Goal: Task Accomplishment & Management: Manage account settings

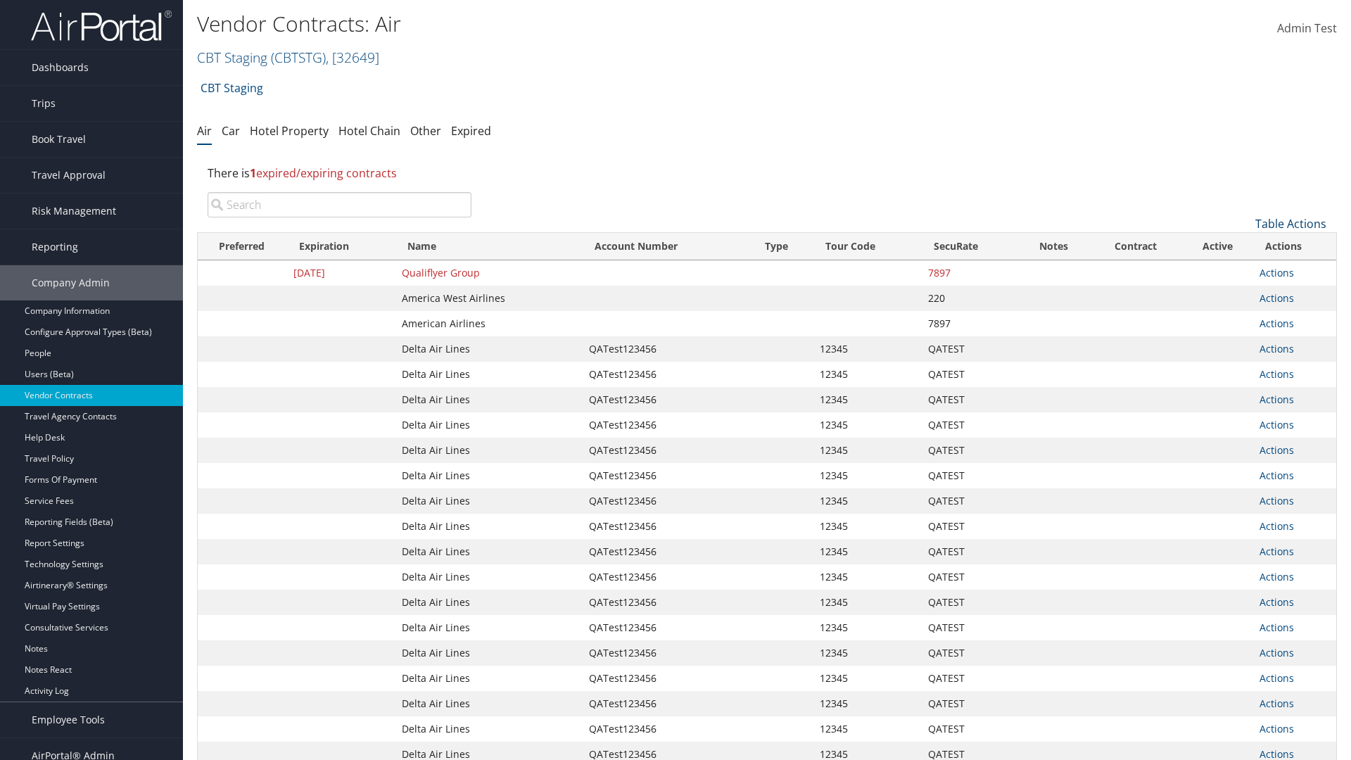
click at [1290, 224] on link "Table Actions" at bounding box center [1290, 223] width 71 height 15
click at [1243, 317] on link "Page Length" at bounding box center [1243, 317] width 185 height 24
click at [1243, 295] on link "50" at bounding box center [1243, 295] width 185 height 24
click at [1290, 224] on link "Table Actions" at bounding box center [1290, 223] width 71 height 15
click at [1243, 317] on link "Page Length" at bounding box center [1243, 317] width 185 height 24
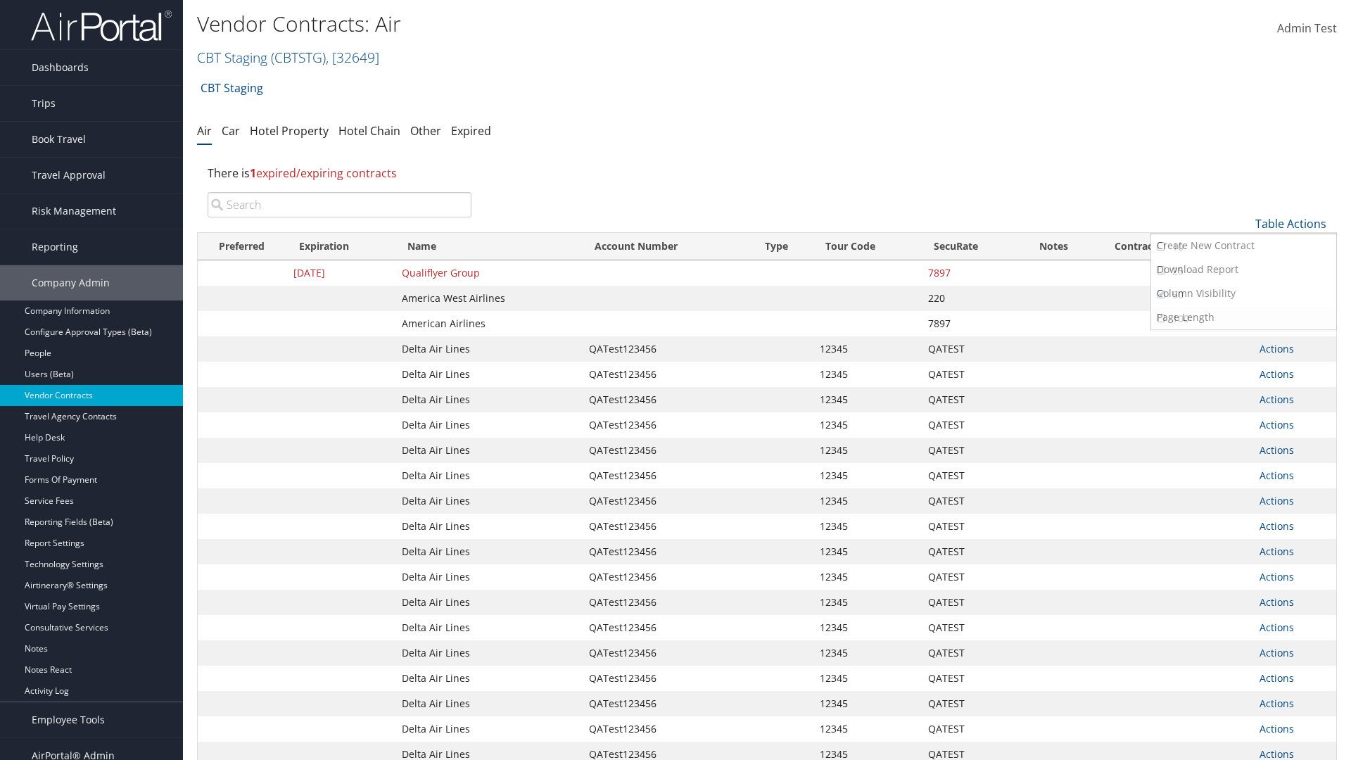
click at [1243, 319] on link "100" at bounding box center [1243, 319] width 185 height 24
click at [1290, 224] on link "Table Actions" at bounding box center [1290, 223] width 71 height 15
click at [1243, 317] on link "Page Length" at bounding box center [1243, 317] width 185 height 24
click at [1243, 247] on link "10" at bounding box center [1243, 247] width 185 height 24
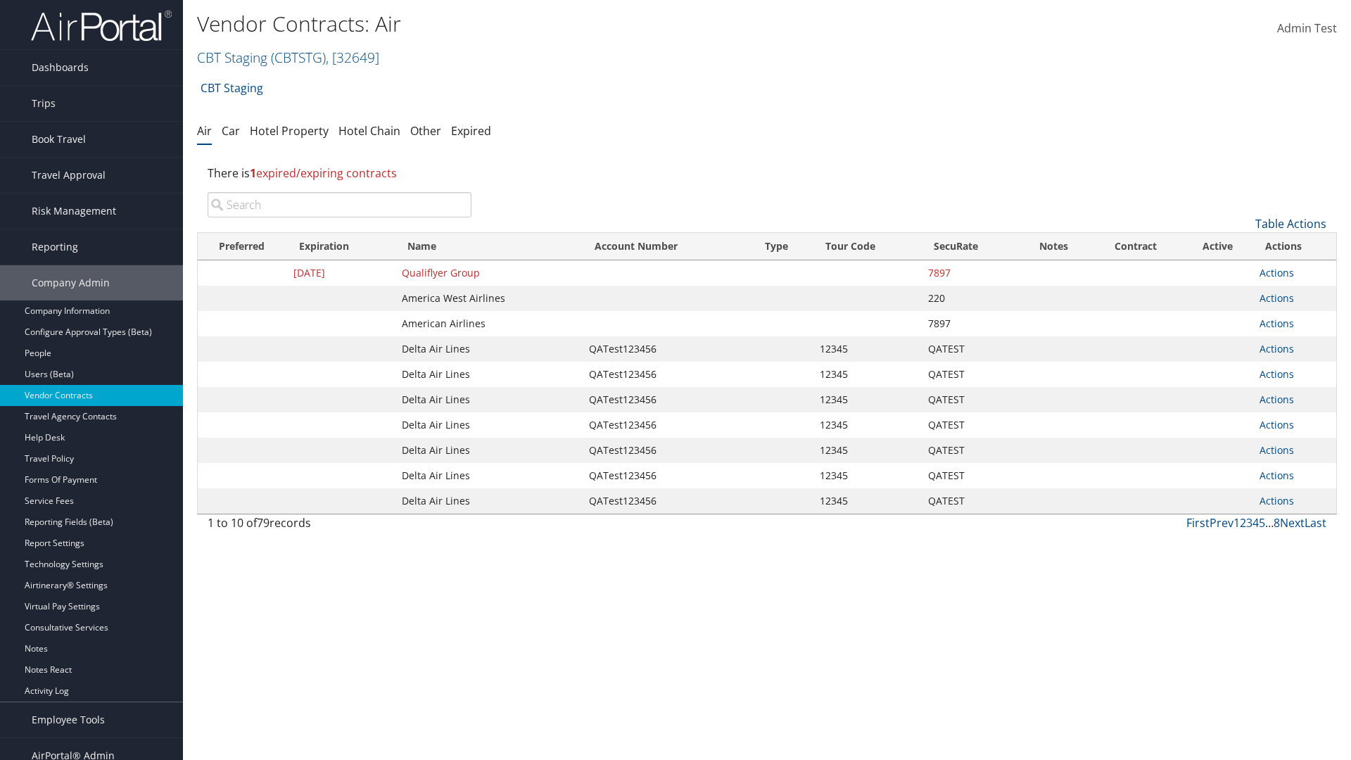
click at [1290, 224] on link "Table Actions" at bounding box center [1290, 223] width 71 height 15
click at [1243, 317] on link "Page Length" at bounding box center [1243, 317] width 185 height 24
click at [1243, 271] on link "25" at bounding box center [1243, 271] width 185 height 24
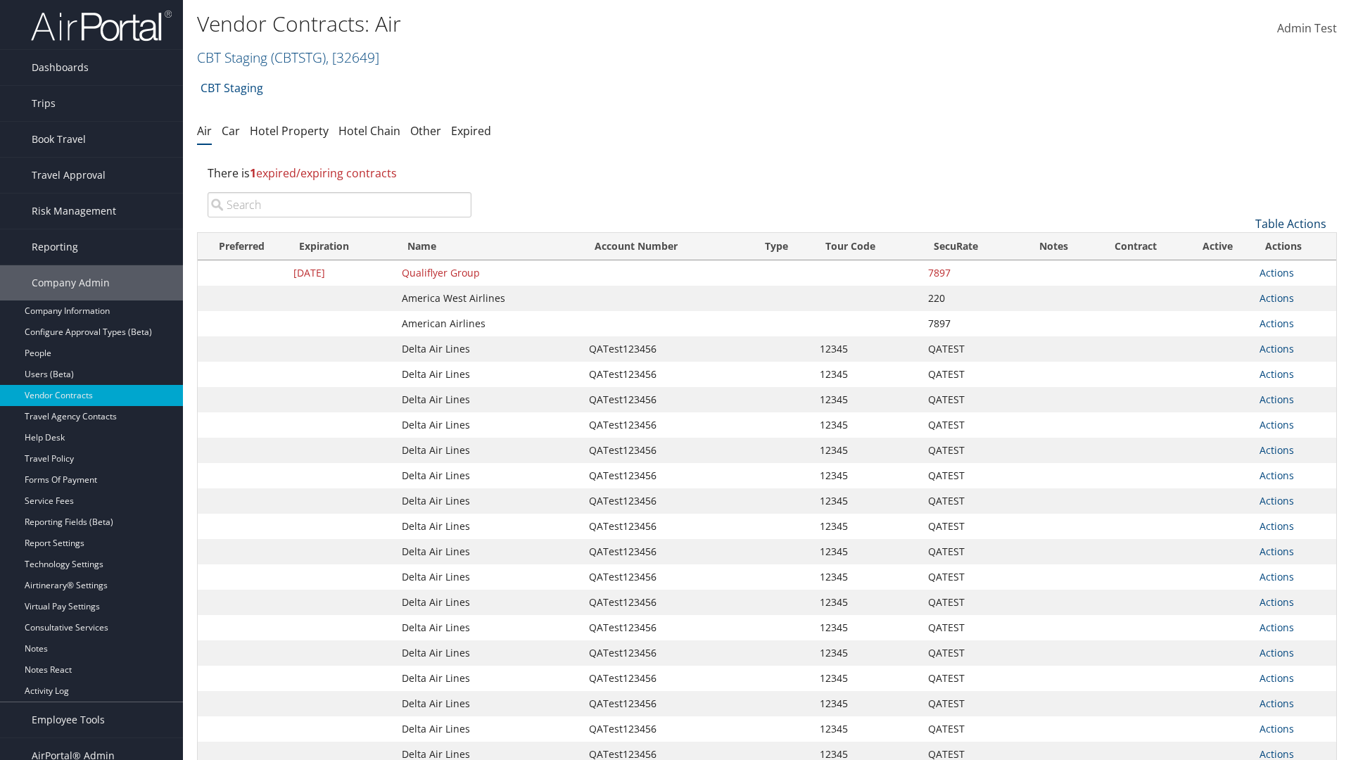
click at [1290, 216] on link "Table Actions" at bounding box center [1290, 223] width 71 height 15
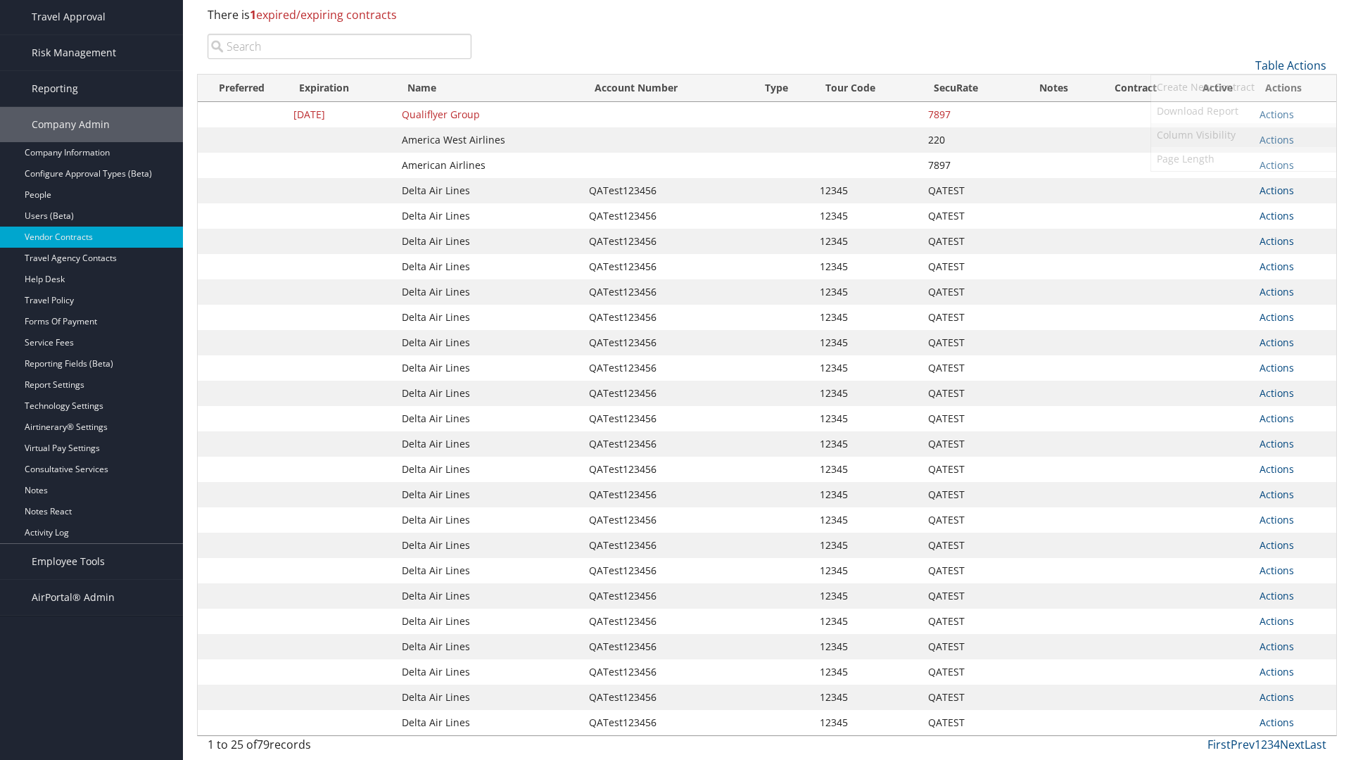
click at [1243, 135] on link "Column Visibility" at bounding box center [1243, 135] width 185 height 24
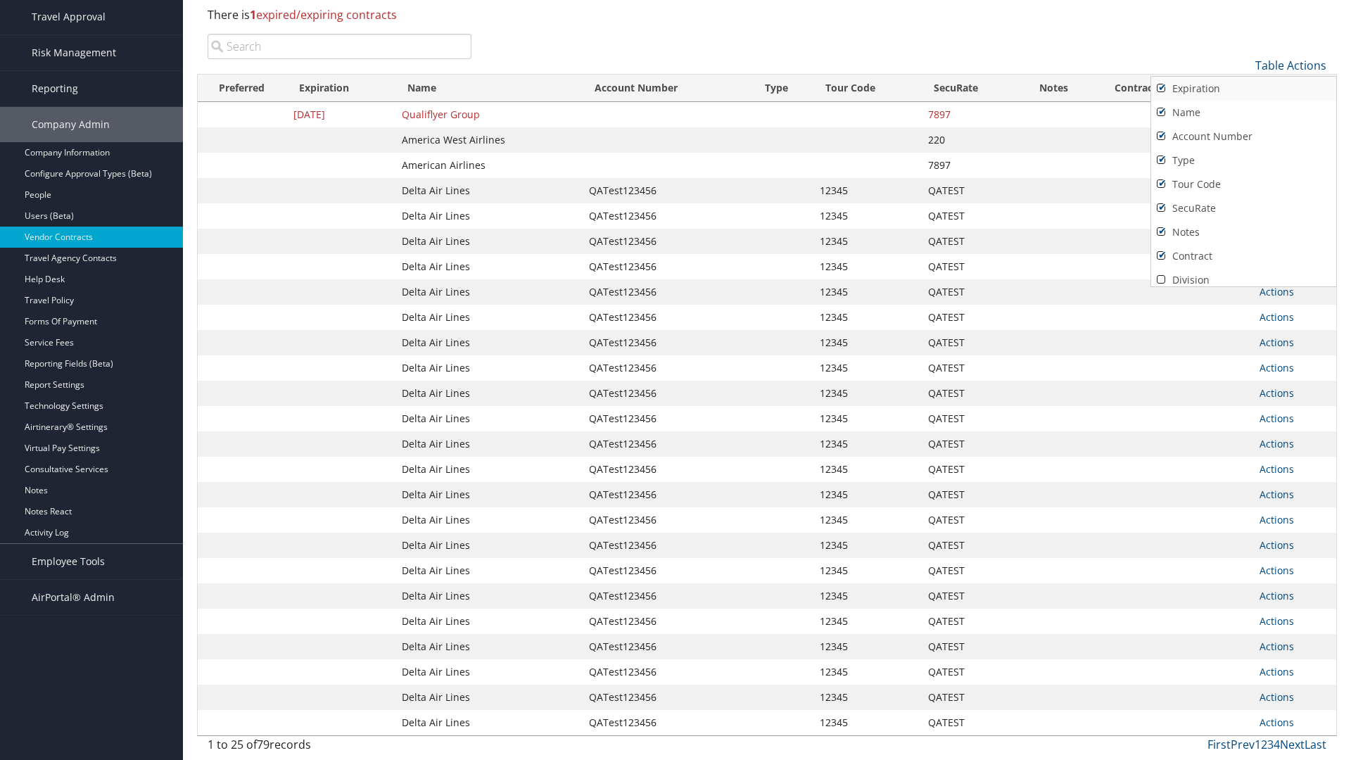
click at [1243, 89] on link "Expiration" at bounding box center [1243, 89] width 185 height 24
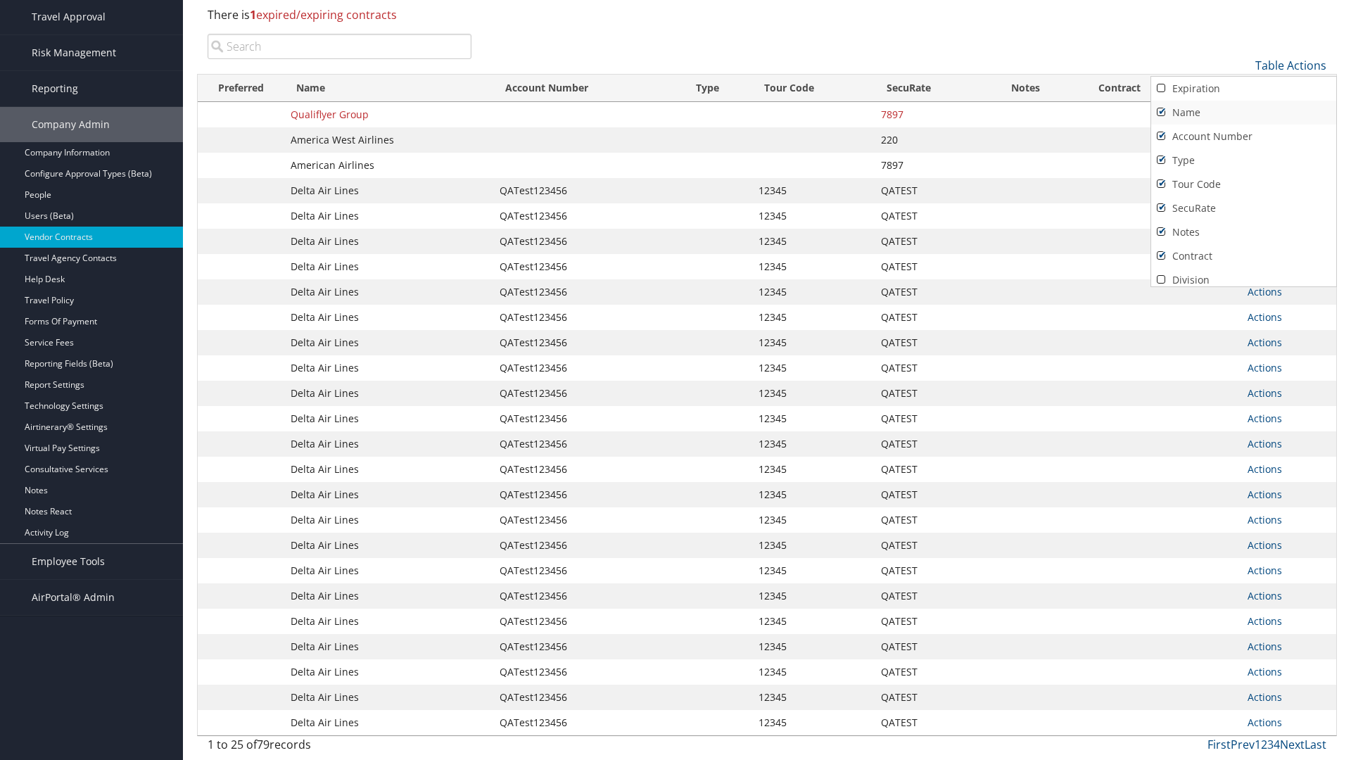
click at [1243, 113] on link "Name" at bounding box center [1243, 113] width 185 height 24
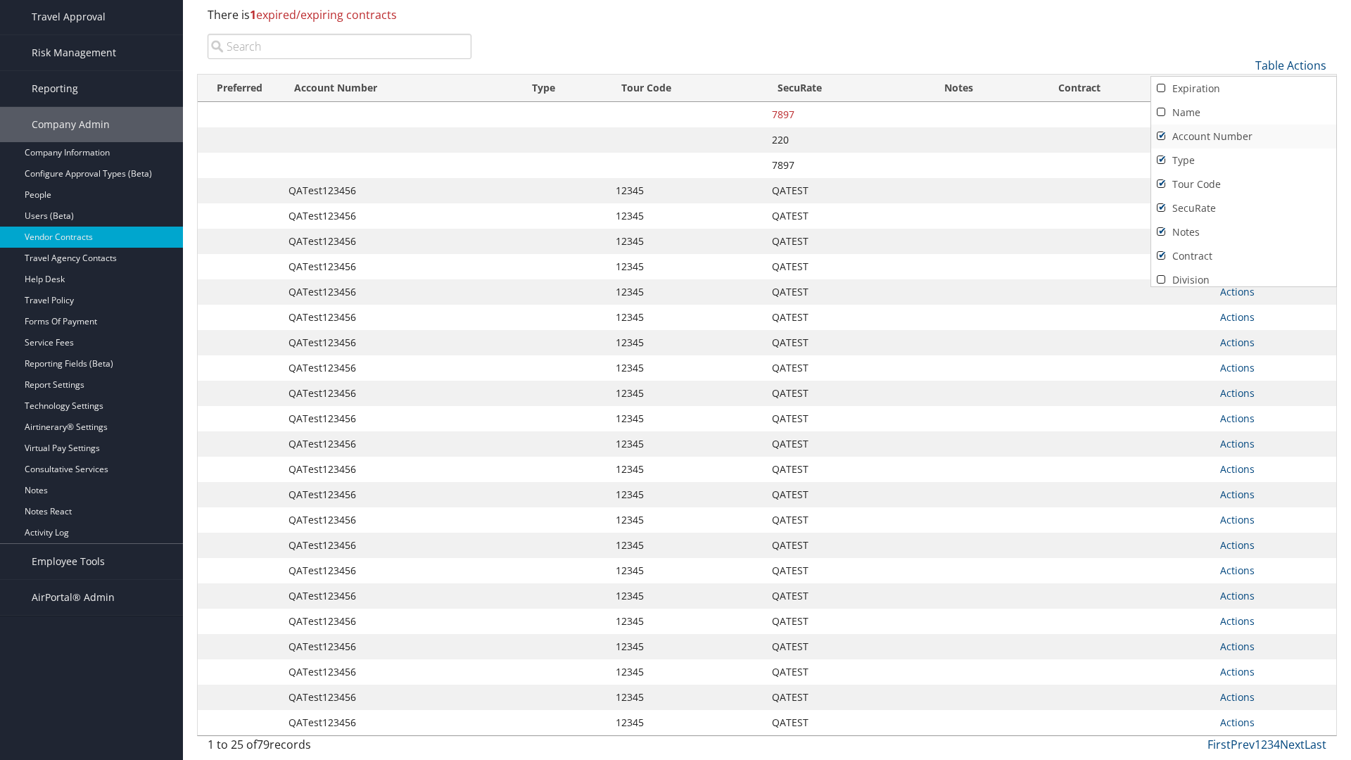
click at [1243, 136] on link "Account Number" at bounding box center [1243, 137] width 185 height 24
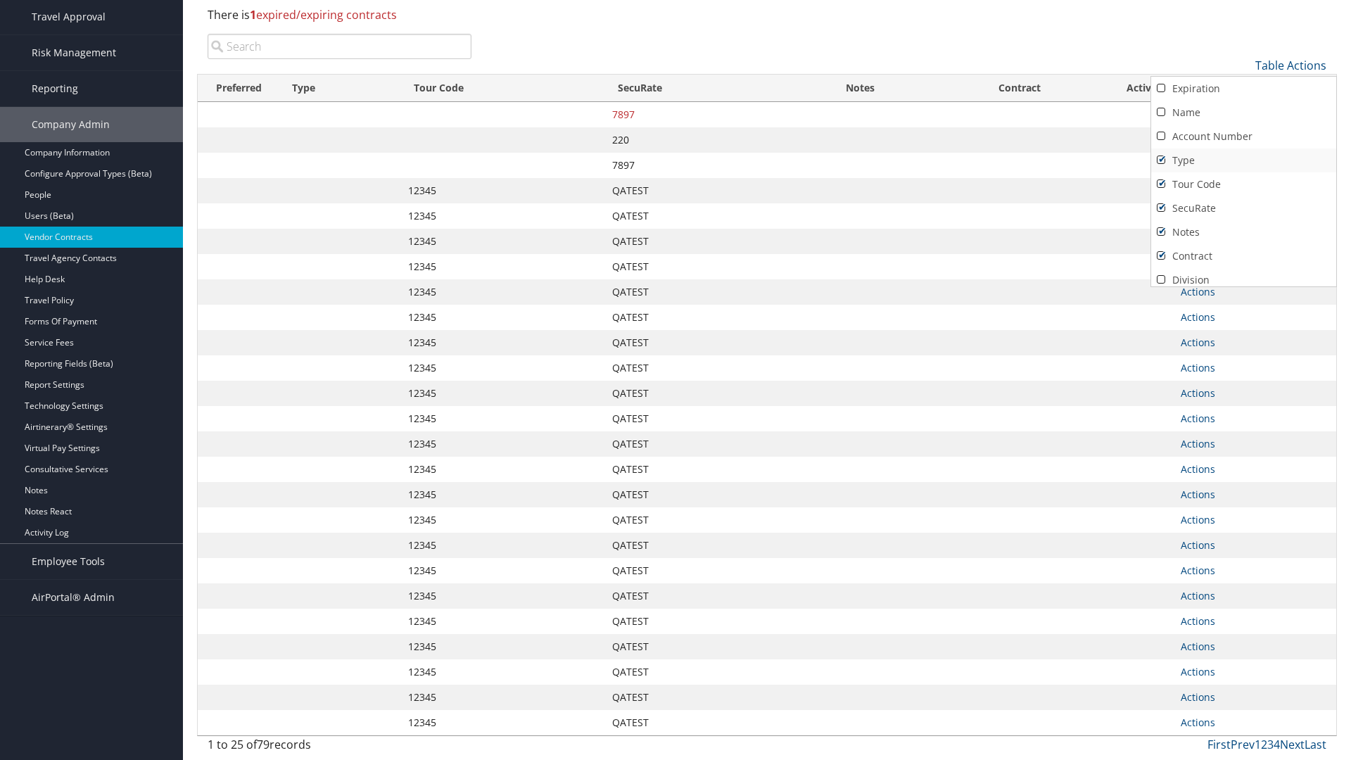
click at [1243, 160] on link "Type" at bounding box center [1243, 160] width 185 height 24
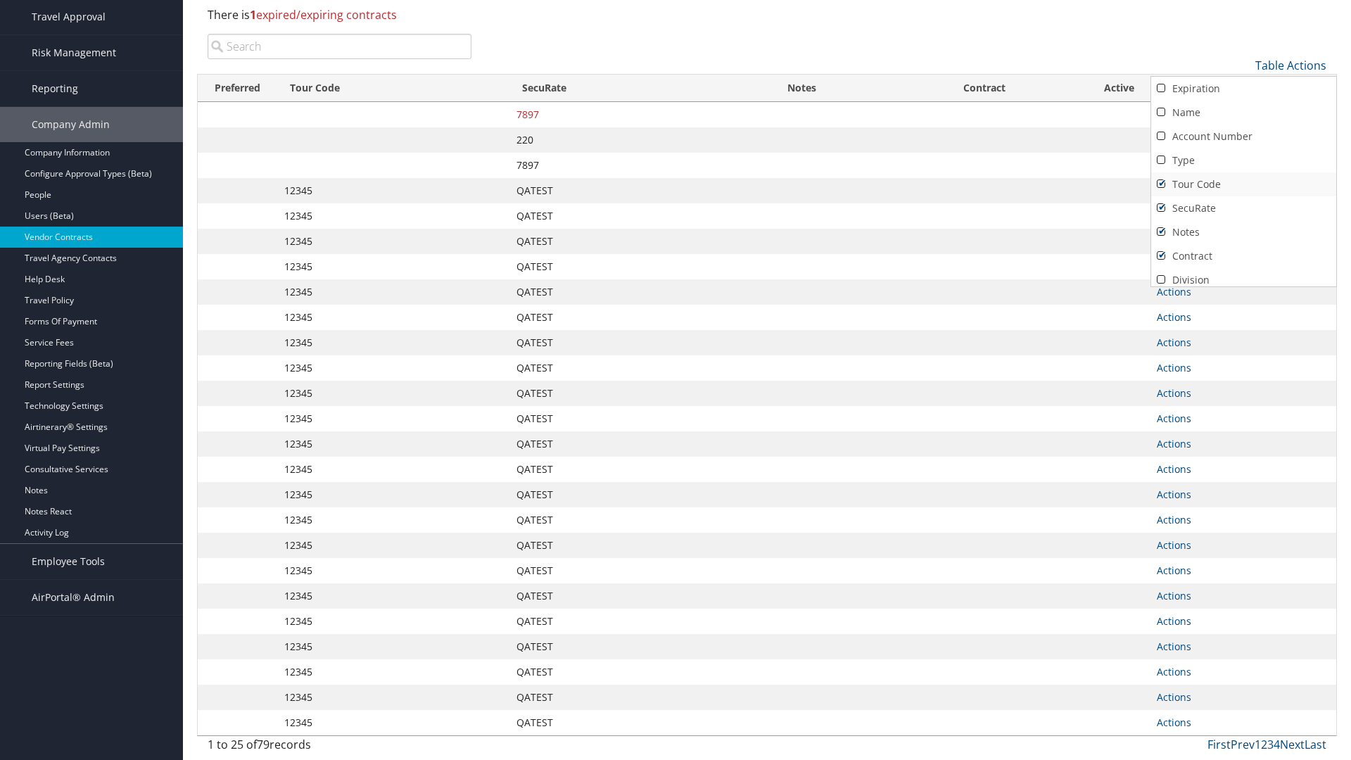
click at [1243, 184] on link "Tour Code" at bounding box center [1243, 184] width 185 height 24
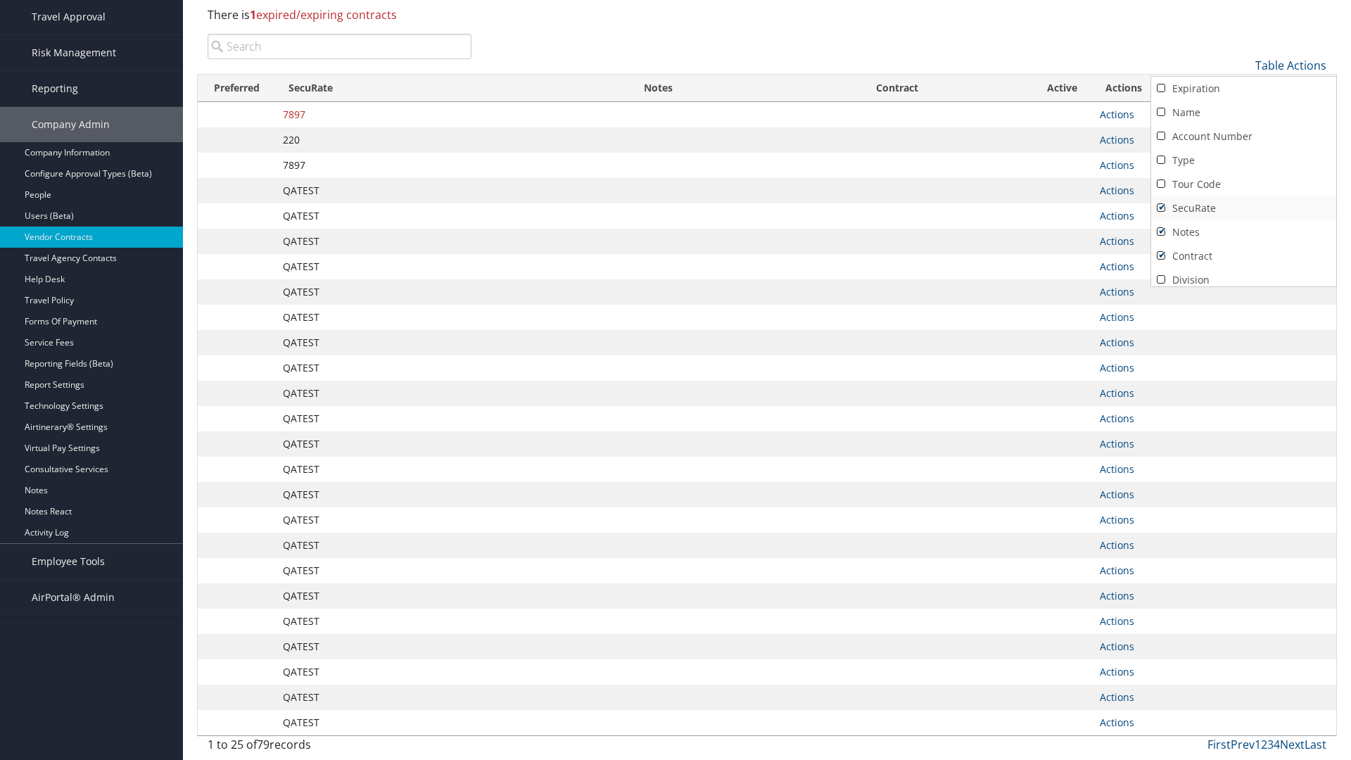
click at [1243, 208] on link "SecuRate" at bounding box center [1243, 208] width 185 height 24
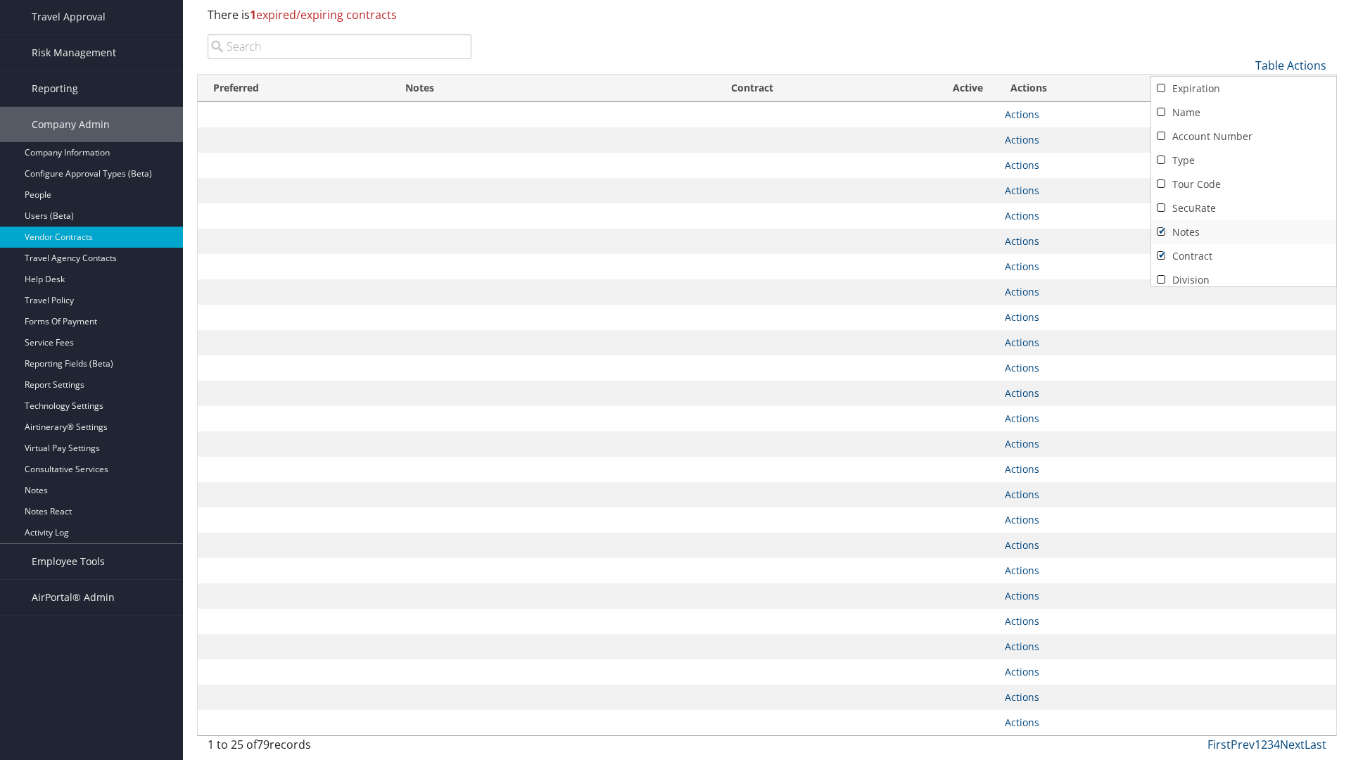
click at [1243, 232] on link "Notes" at bounding box center [1243, 232] width 185 height 24
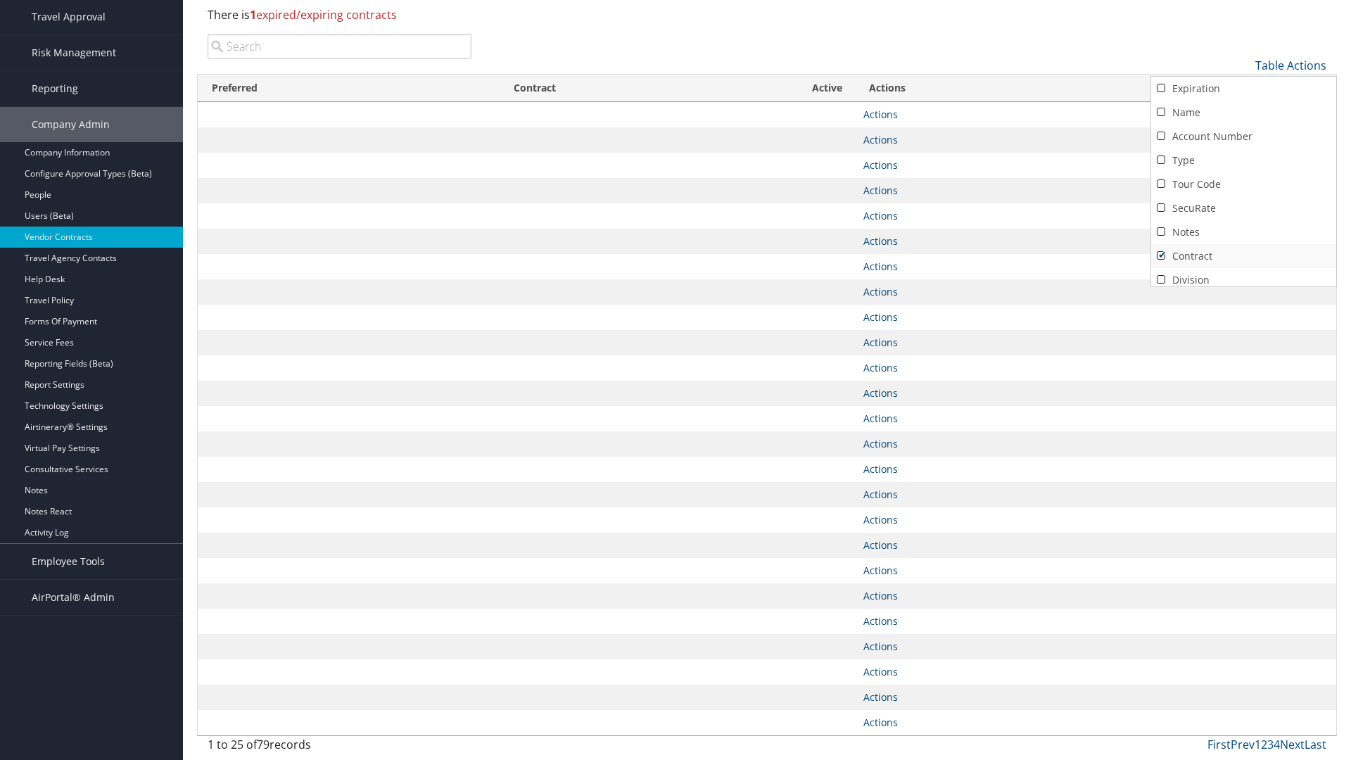
click at [1243, 256] on link "Contract" at bounding box center [1243, 256] width 185 height 24
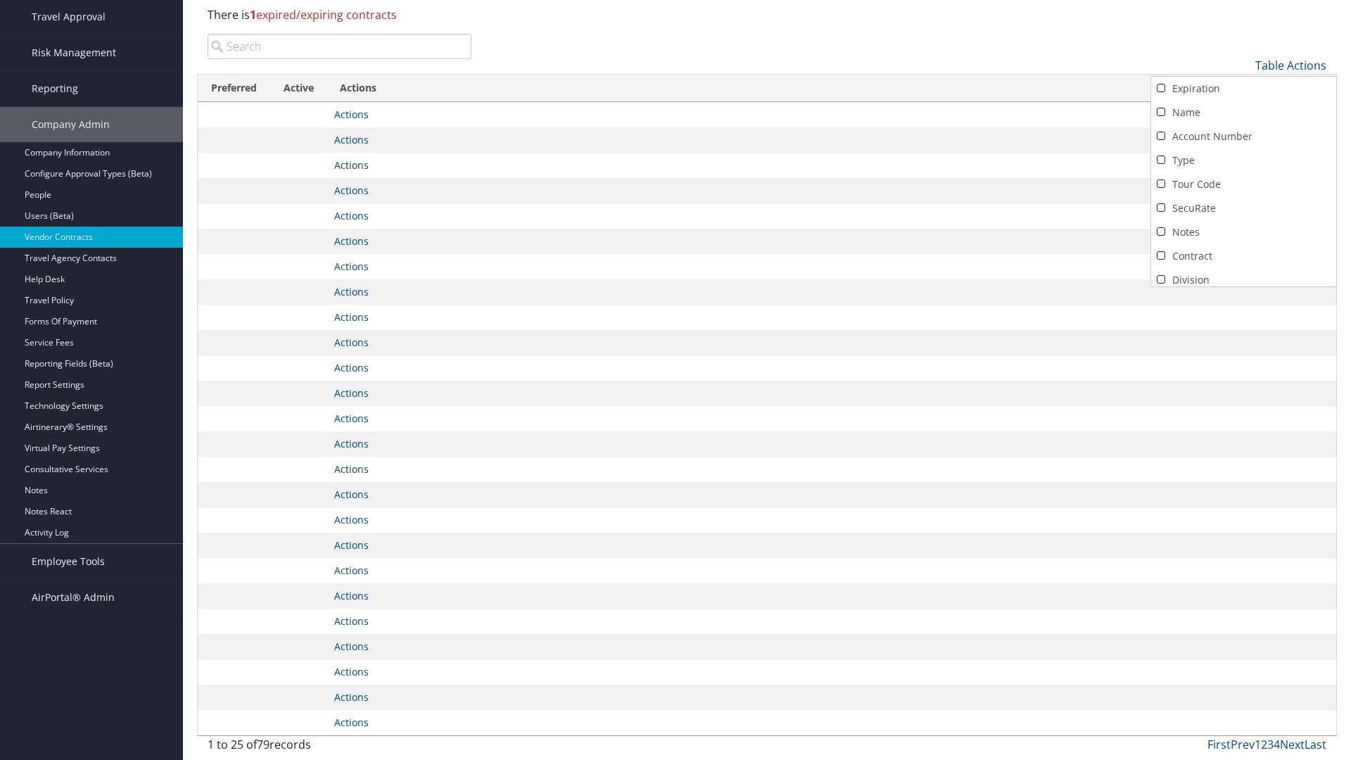
click at [1243, 292] on link "Active" at bounding box center [1243, 304] width 185 height 24
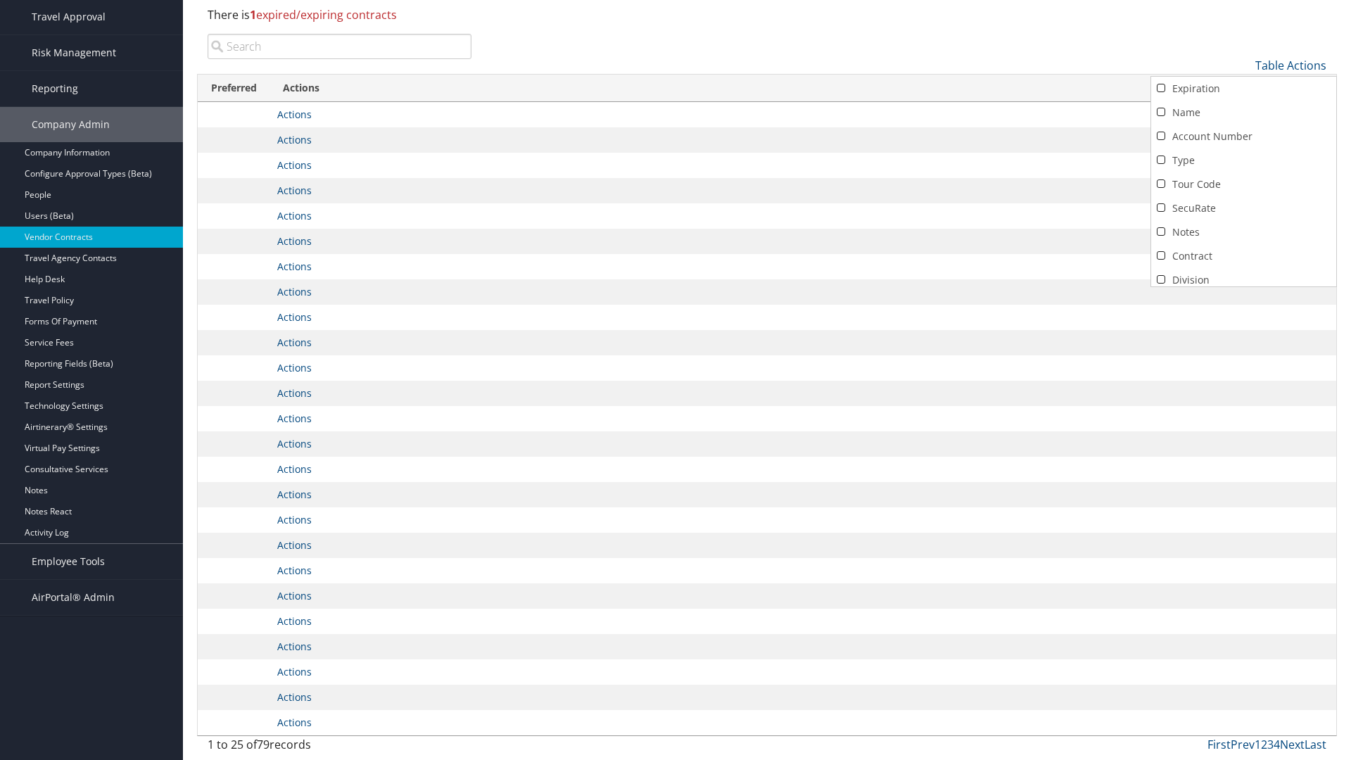
scroll to position [122, 0]
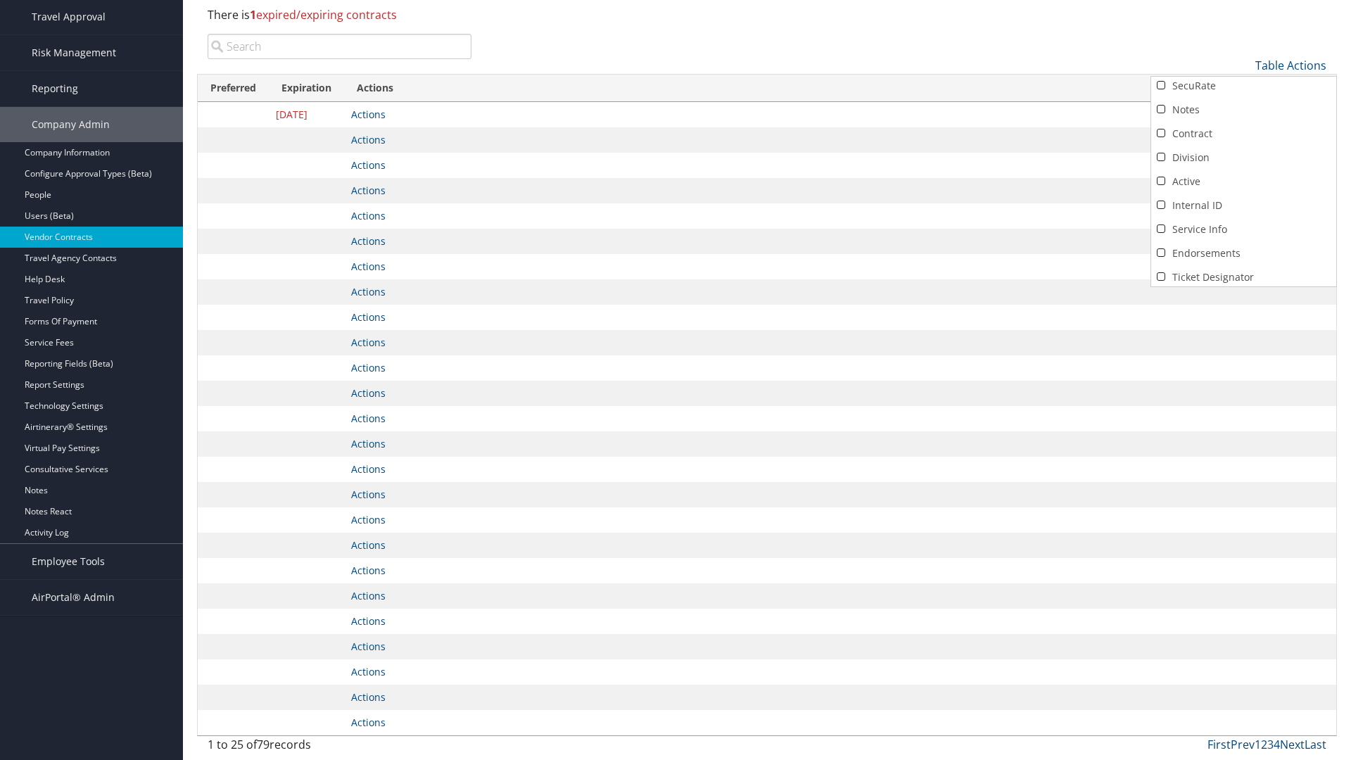
scroll to position [0, 0]
click at [1243, 113] on link "Name" at bounding box center [1243, 113] width 185 height 24
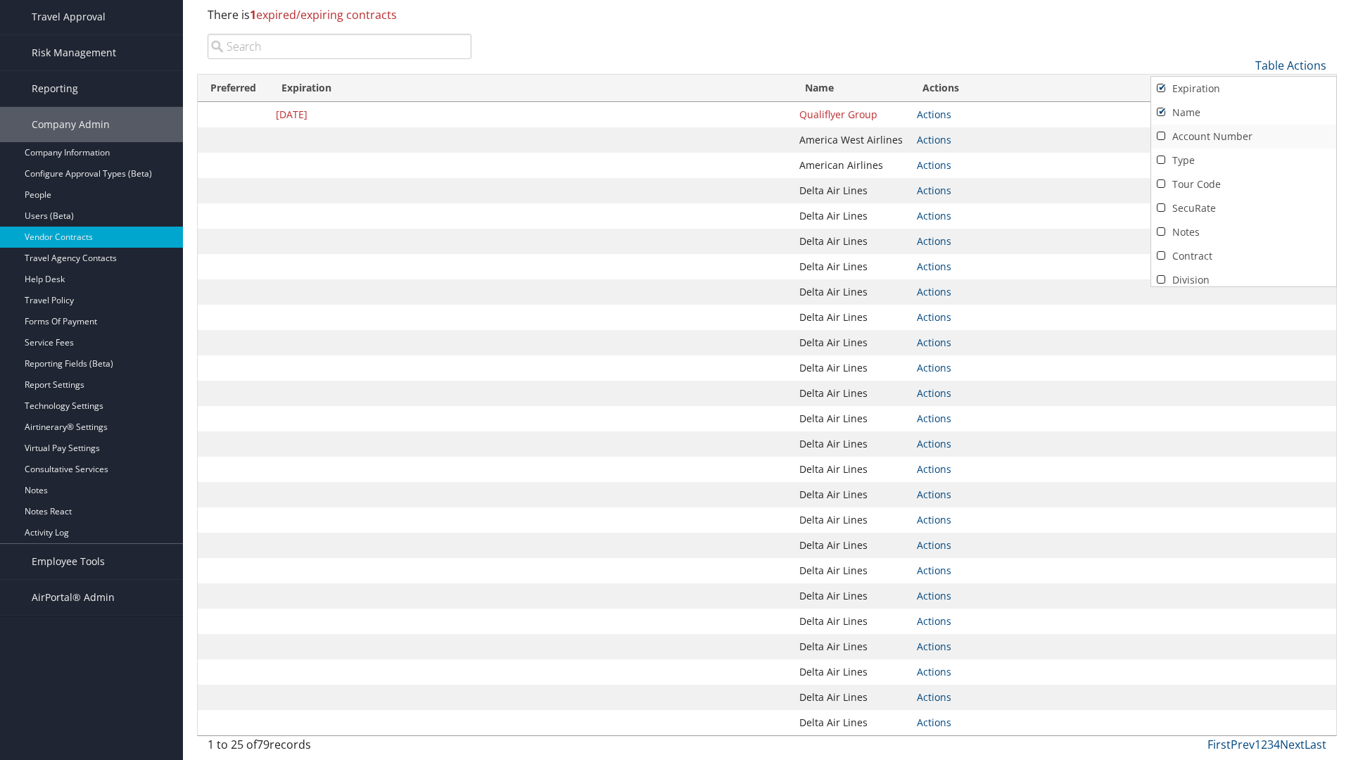
click at [1243, 136] on link "Account Number" at bounding box center [1243, 137] width 185 height 24
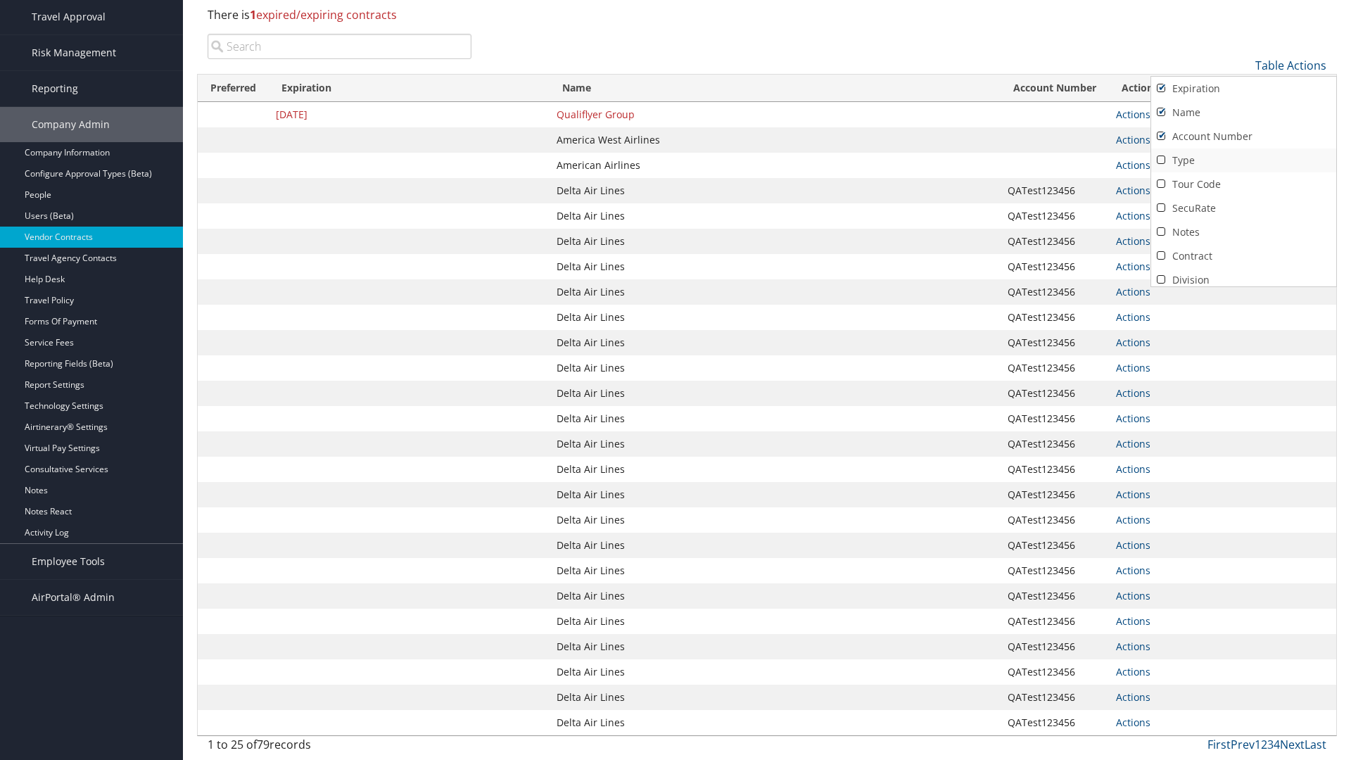
click at [1243, 160] on link "Type" at bounding box center [1243, 160] width 185 height 24
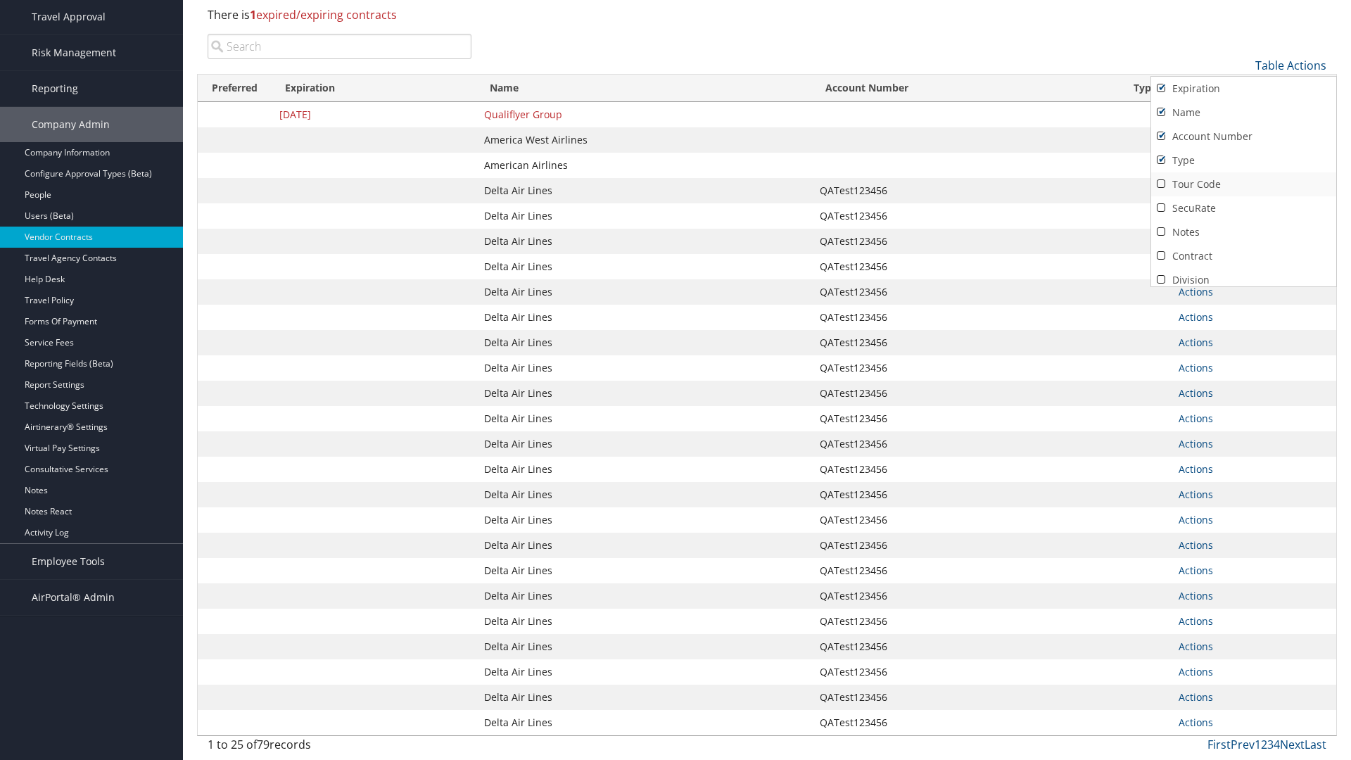
click at [1243, 184] on link "Tour Code" at bounding box center [1243, 184] width 185 height 24
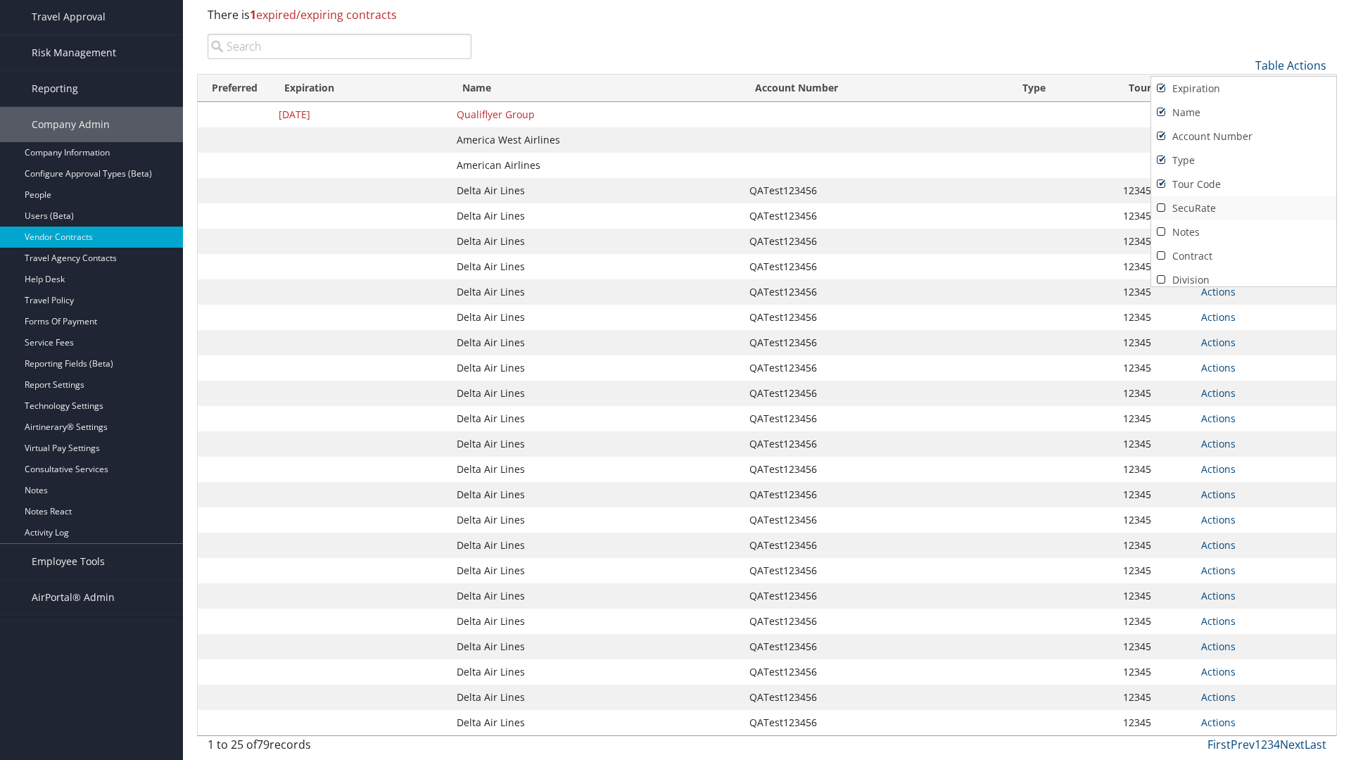
click at [1243, 208] on link "SecuRate" at bounding box center [1243, 208] width 185 height 24
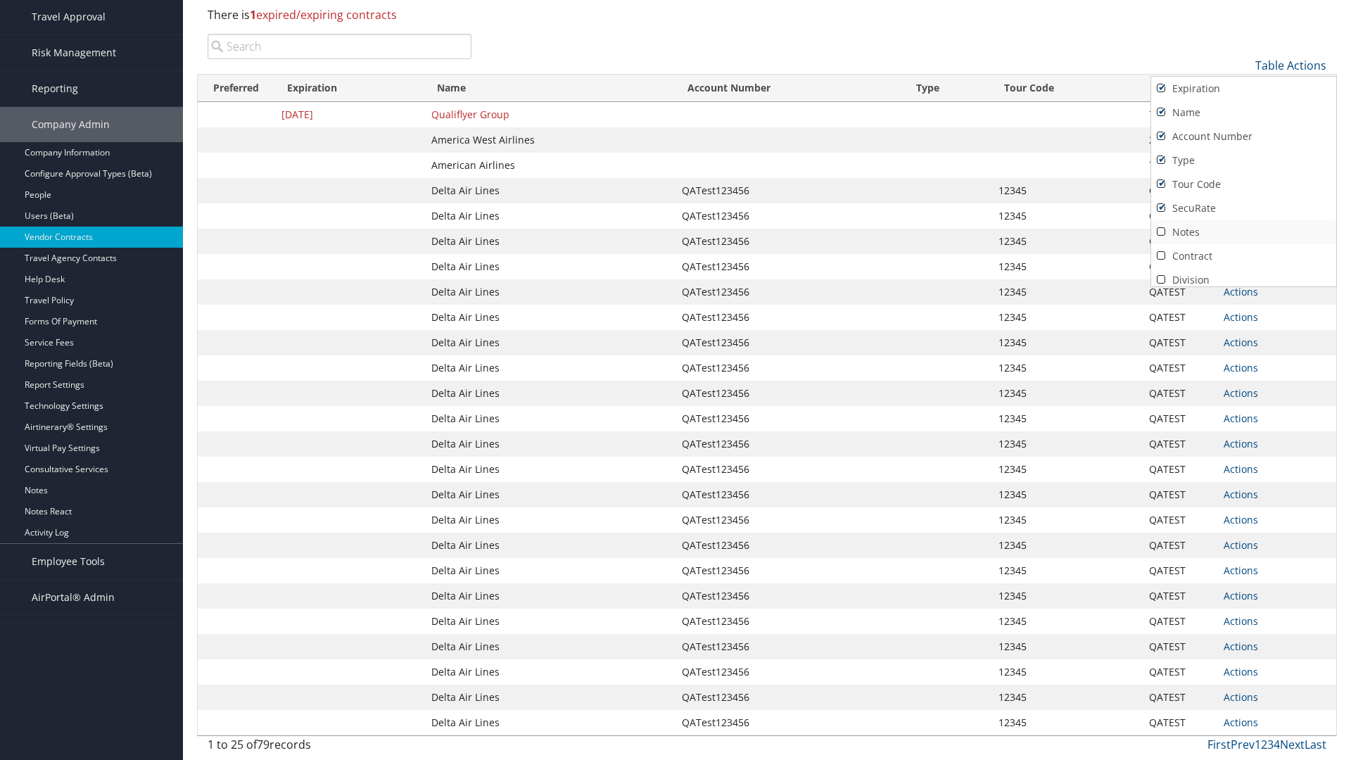
click at [1243, 232] on link "Notes" at bounding box center [1243, 232] width 185 height 24
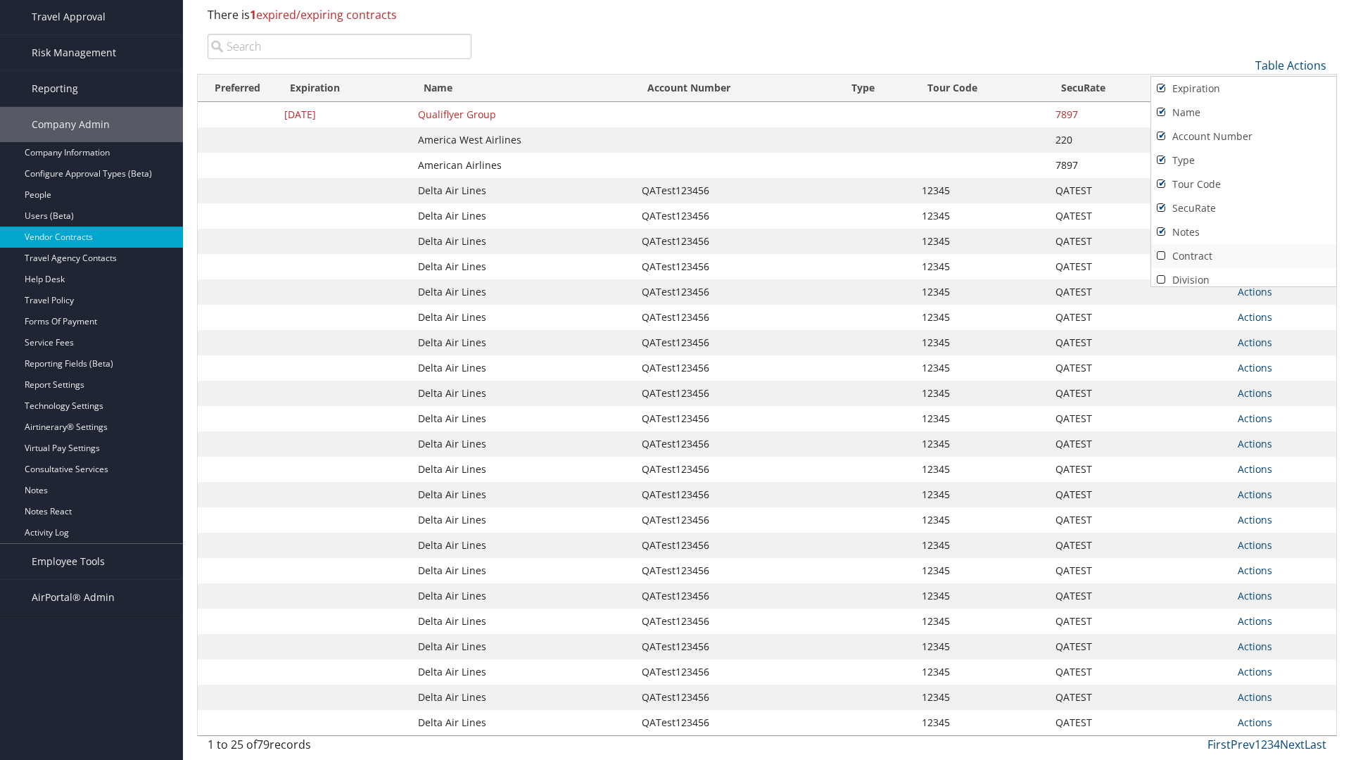
click at [1243, 256] on link "Contract" at bounding box center [1243, 256] width 185 height 24
